Goal: Task Accomplishment & Management: Check status

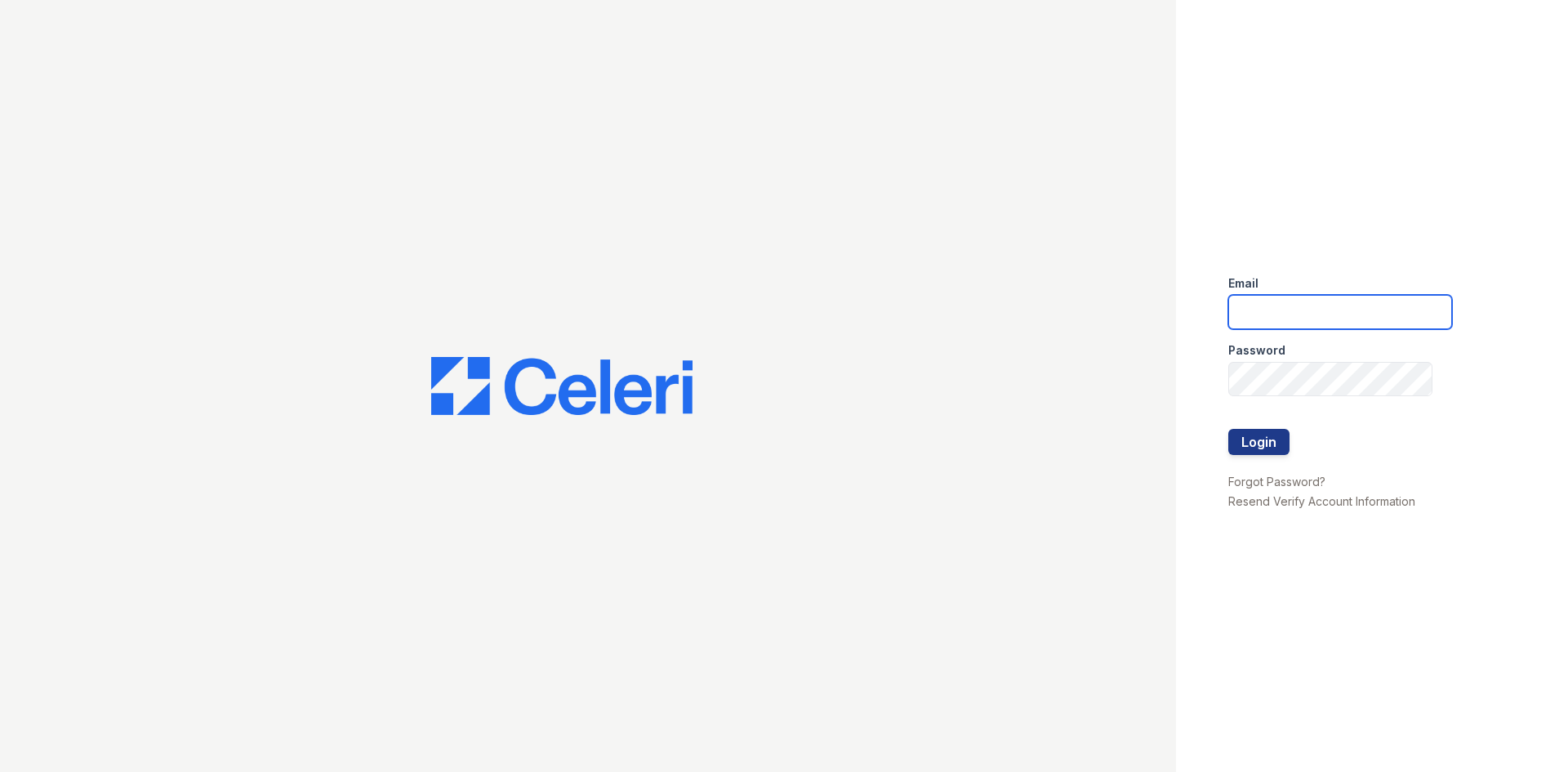
click at [1269, 314] on input "email" at bounding box center [1341, 312] width 224 height 34
type input "tkelly@trinity-pm.com"
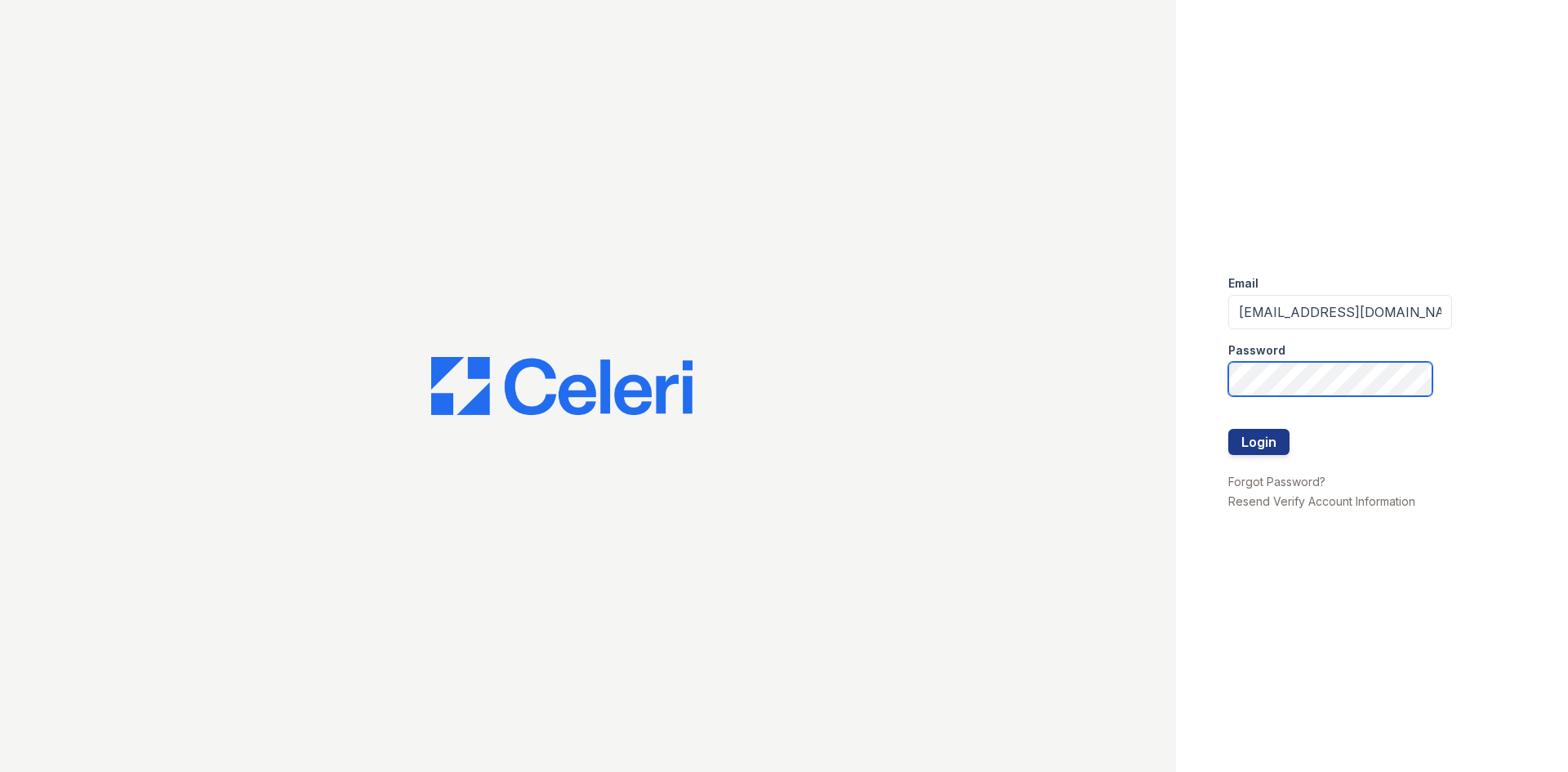
click at [1229, 429] on button "Login" at bounding box center [1259, 442] width 62 height 26
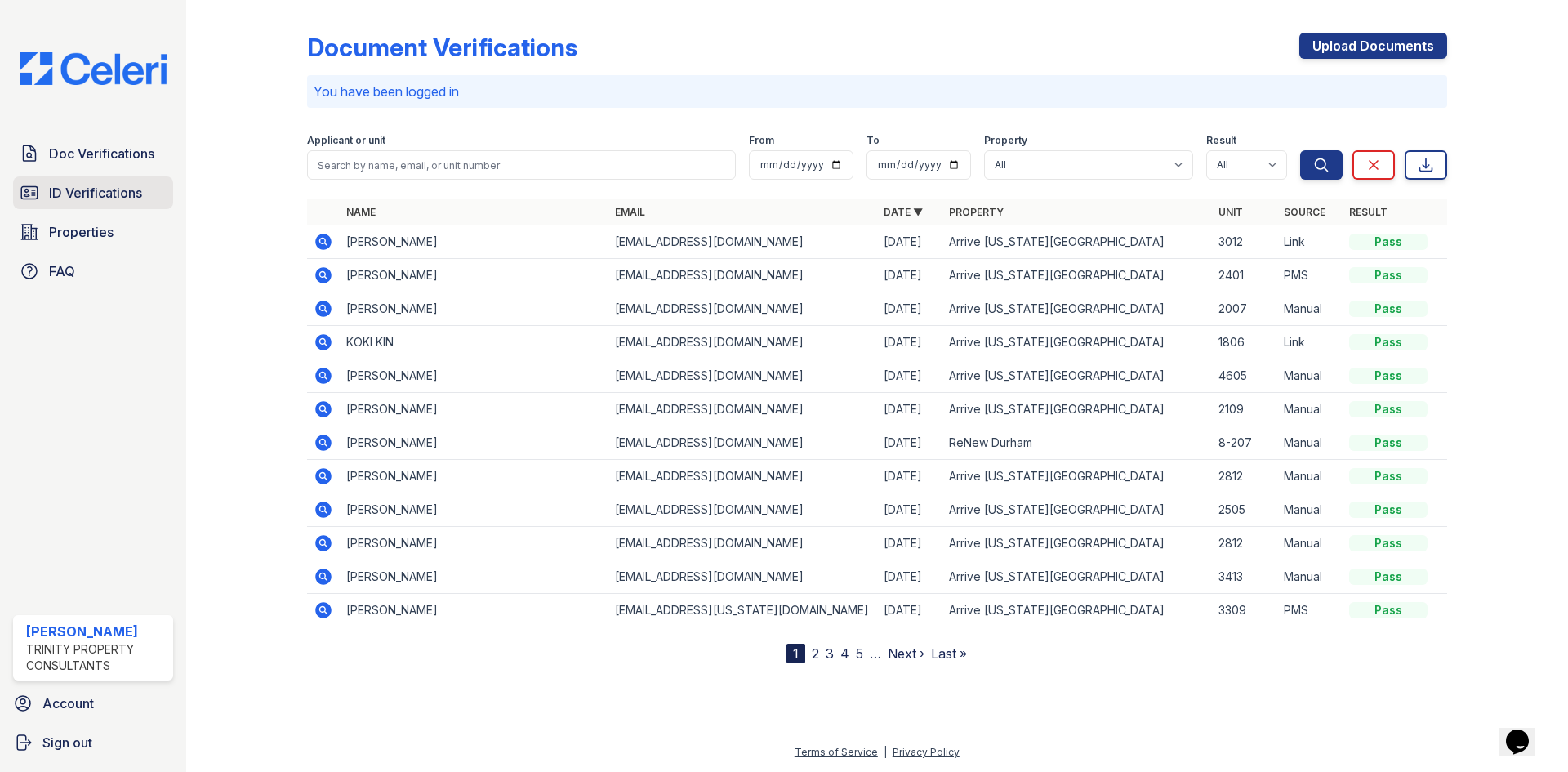
click at [97, 200] on span "ID Verifications" at bounding box center [95, 193] width 93 height 20
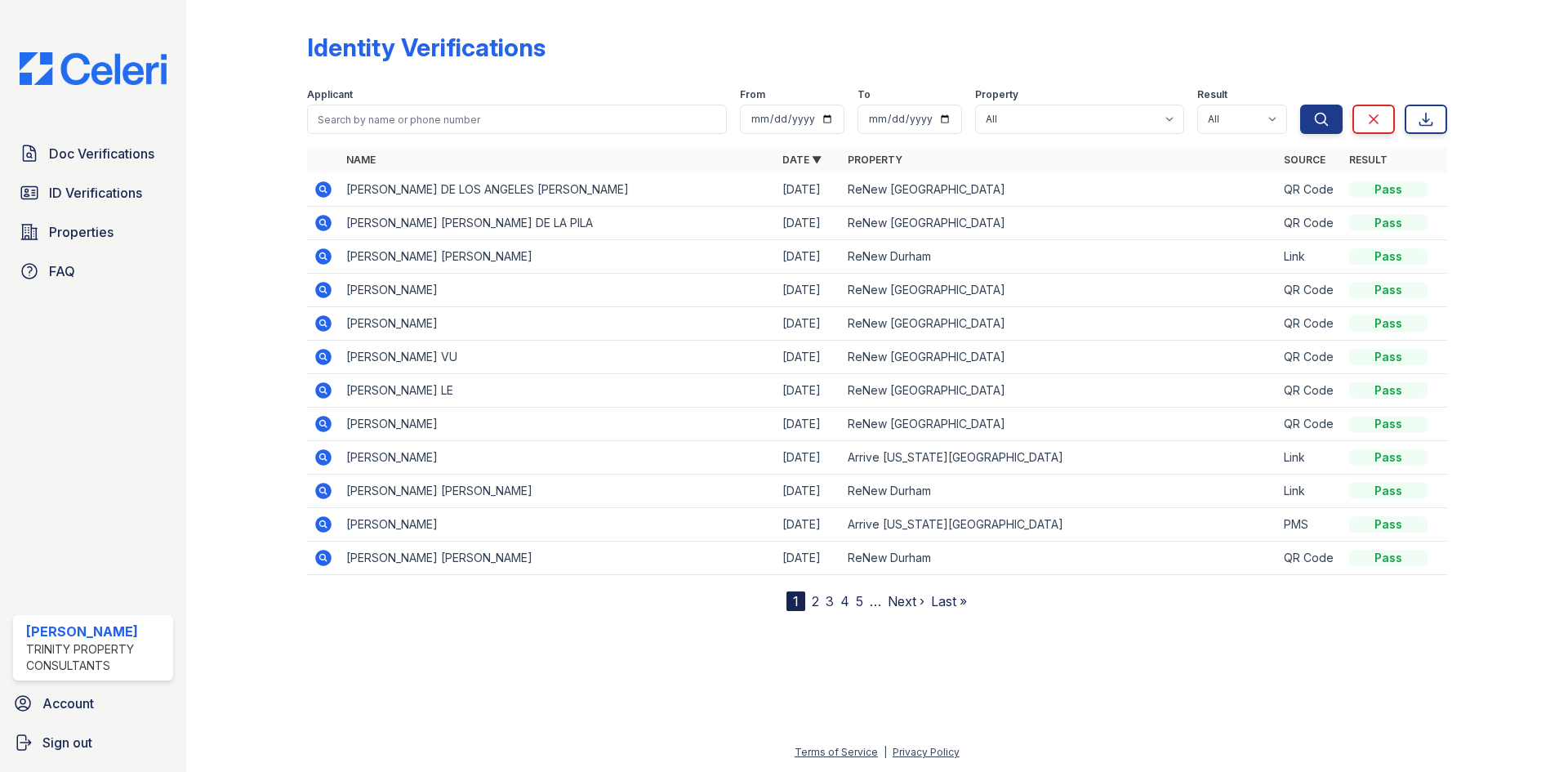
click at [329, 190] on icon at bounding box center [323, 190] width 16 height 16
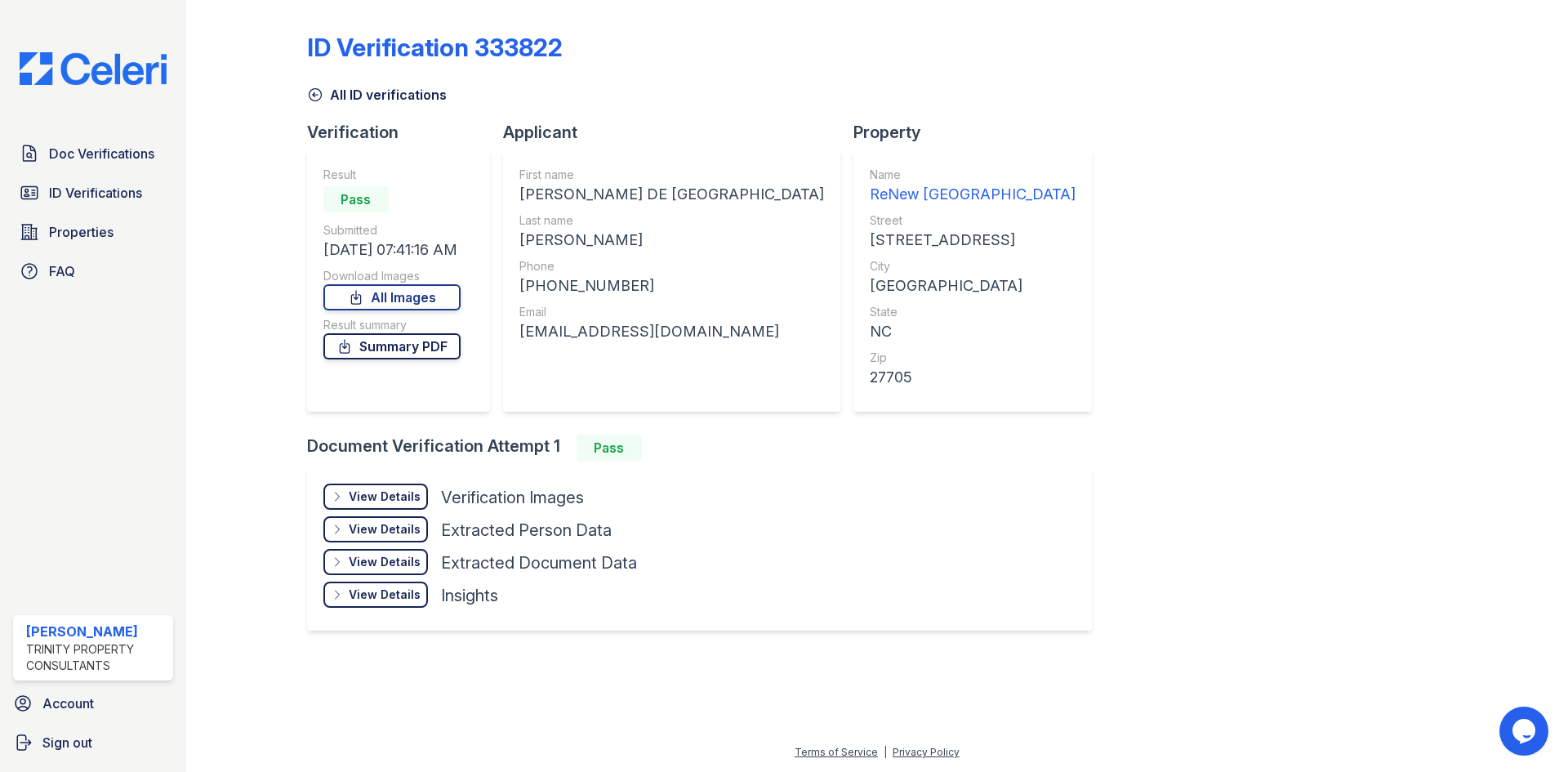
click at [445, 350] on link "Summary PDF" at bounding box center [392, 347] width 137 height 26
click at [99, 154] on span "Doc Verifications" at bounding box center [102, 154] width 105 height 20
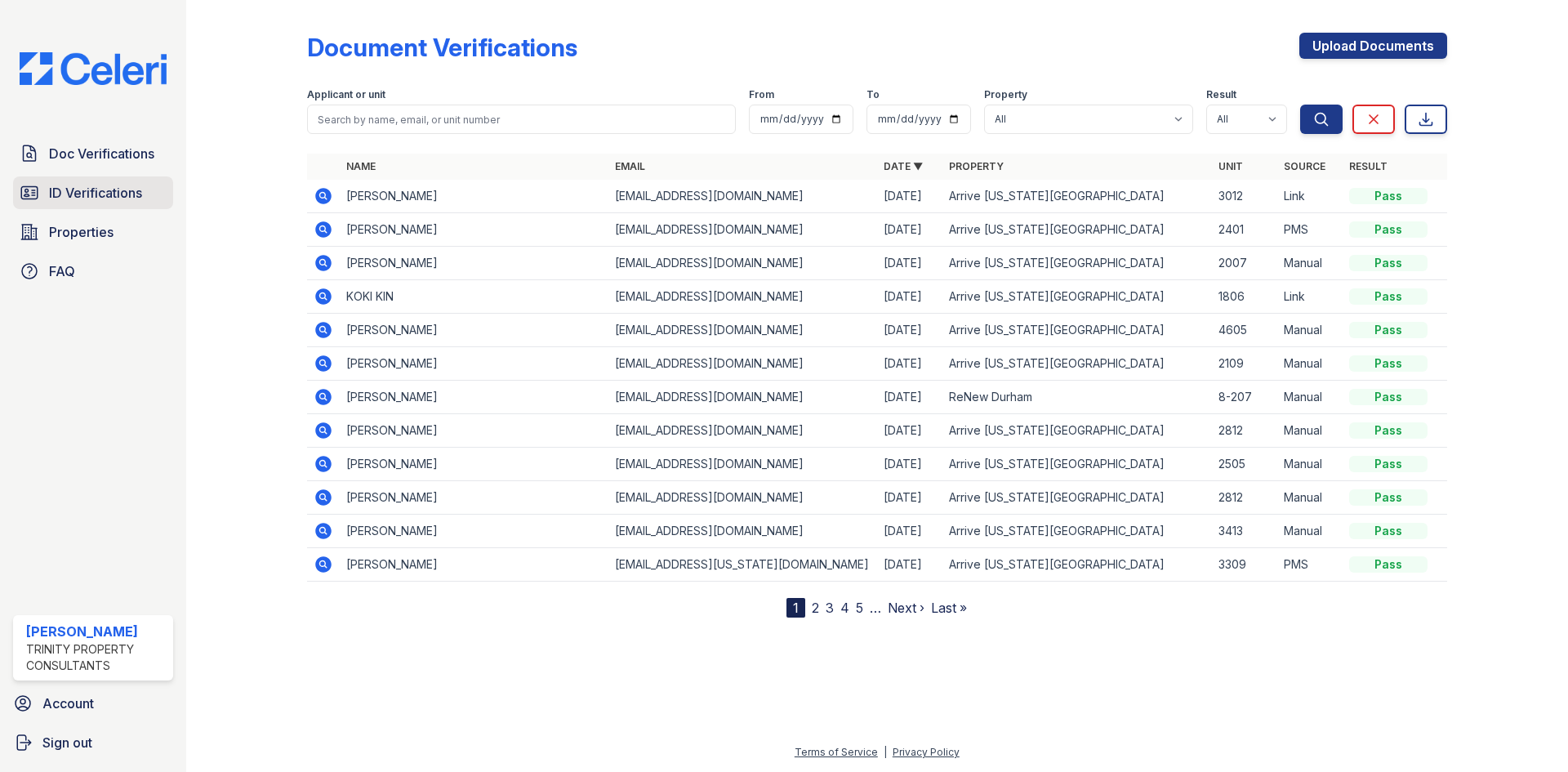
click at [140, 194] on span "ID Verifications" at bounding box center [95, 193] width 93 height 20
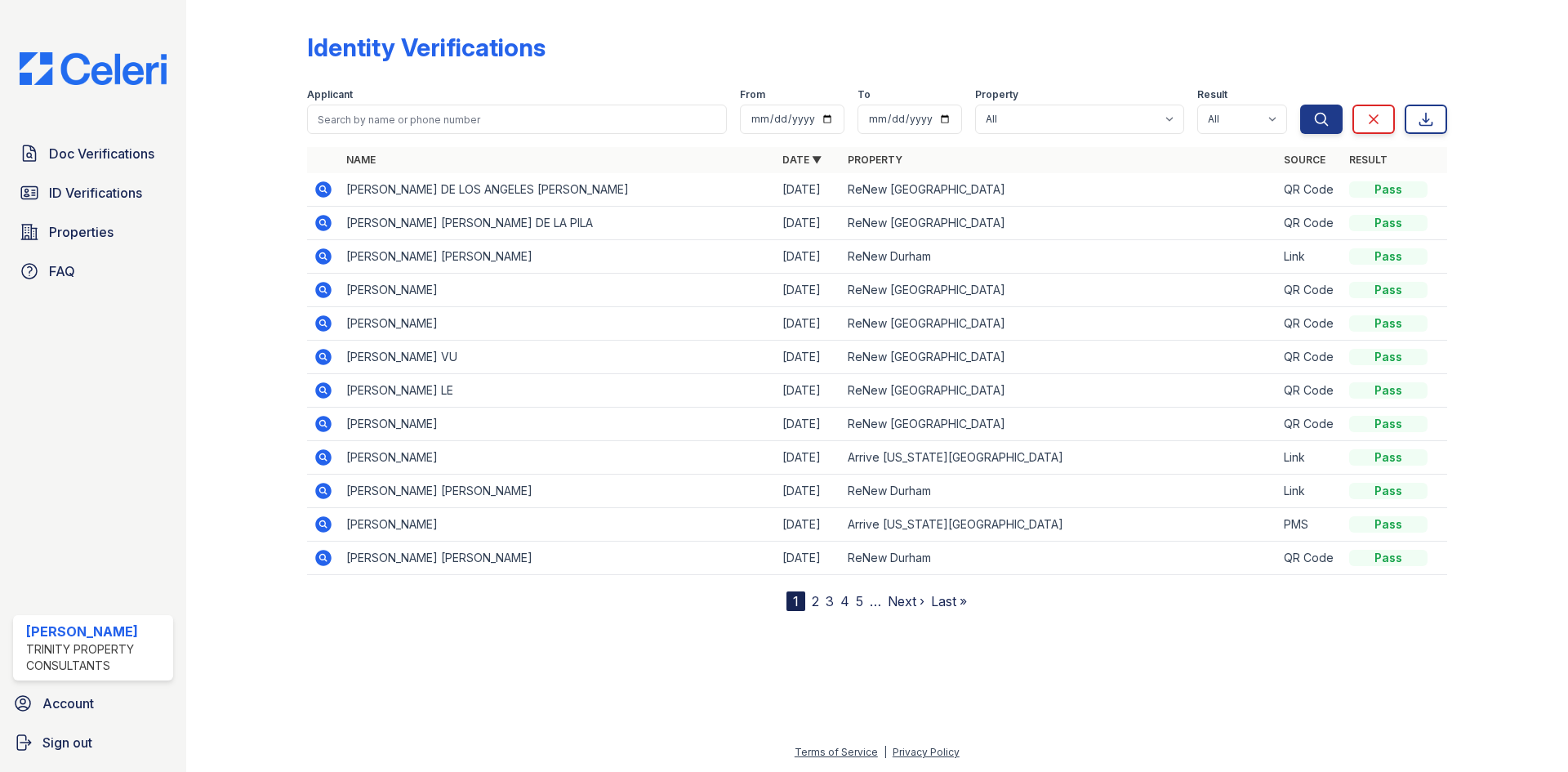
click at [326, 227] on icon at bounding box center [323, 223] width 20 height 20
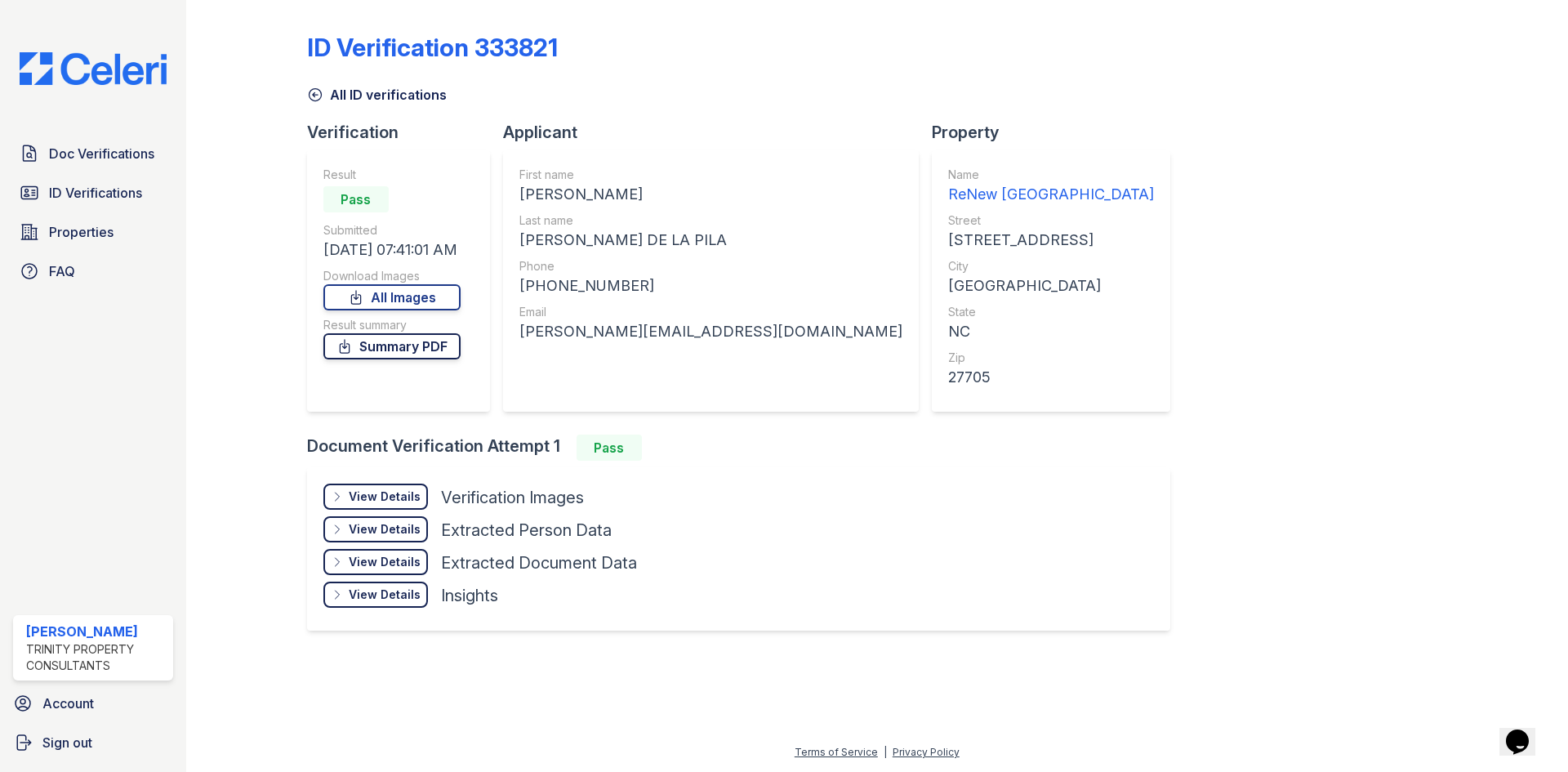
click at [392, 342] on link "Summary PDF" at bounding box center [392, 347] width 137 height 26
